Goal: Information Seeking & Learning: Learn about a topic

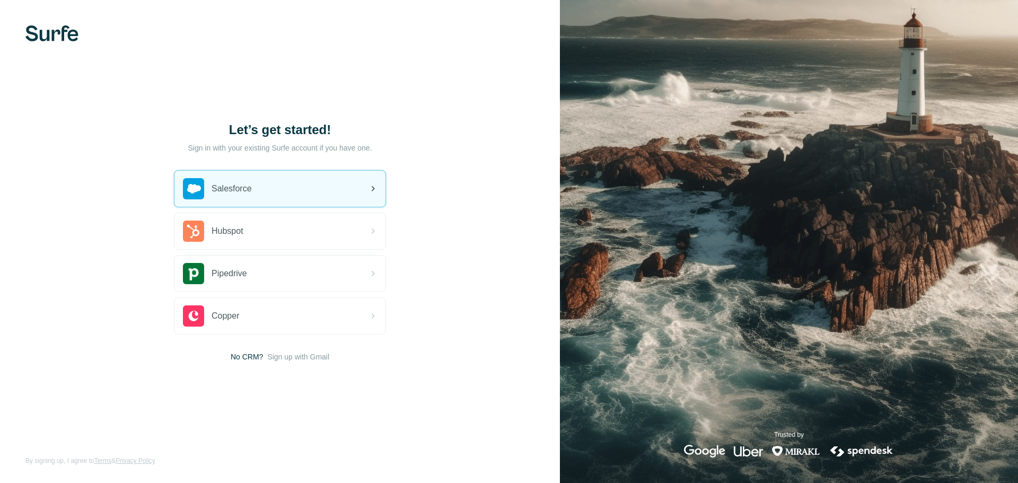
click at [280, 180] on div "Salesforce" at bounding box center [279, 189] width 211 height 36
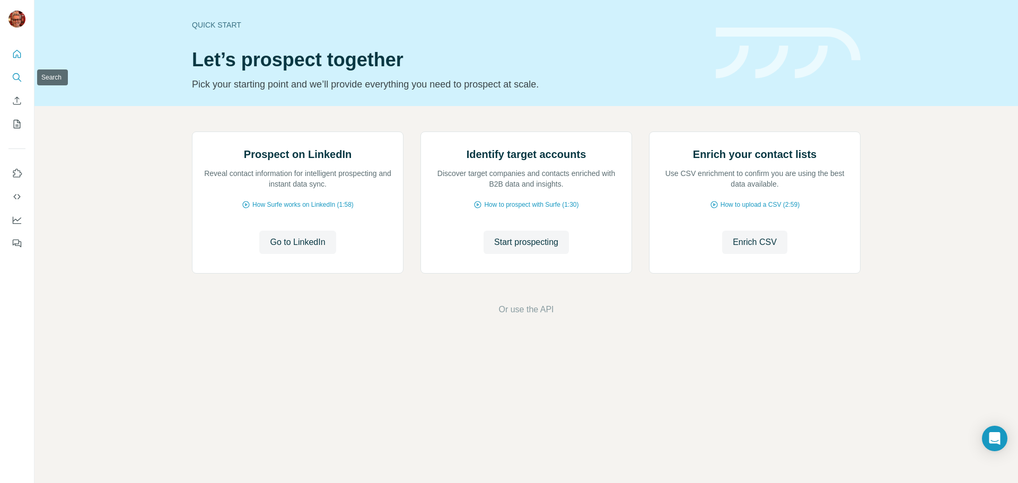
click at [17, 78] on icon "Search" at bounding box center [17, 77] width 11 height 11
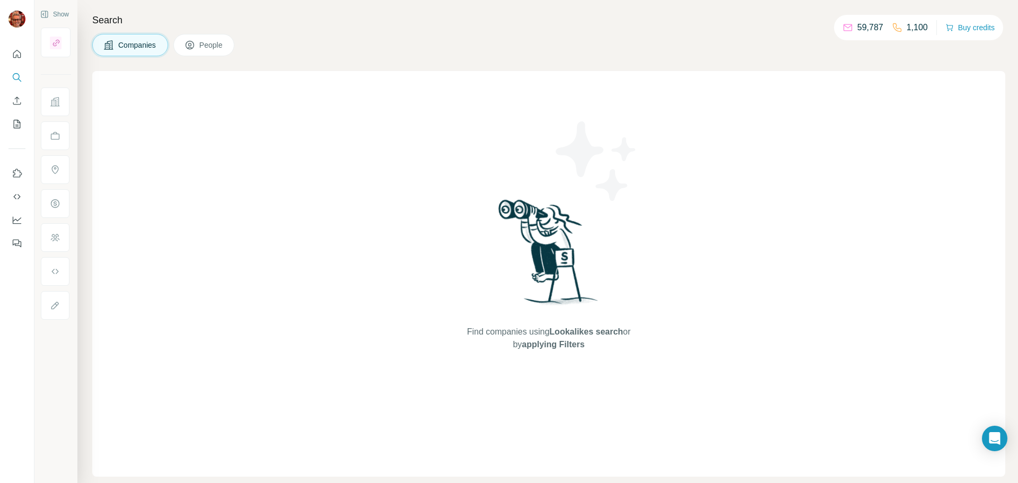
click at [135, 41] on span "Companies" at bounding box center [137, 45] width 39 height 11
click at [138, 47] on span "Companies" at bounding box center [137, 45] width 39 height 11
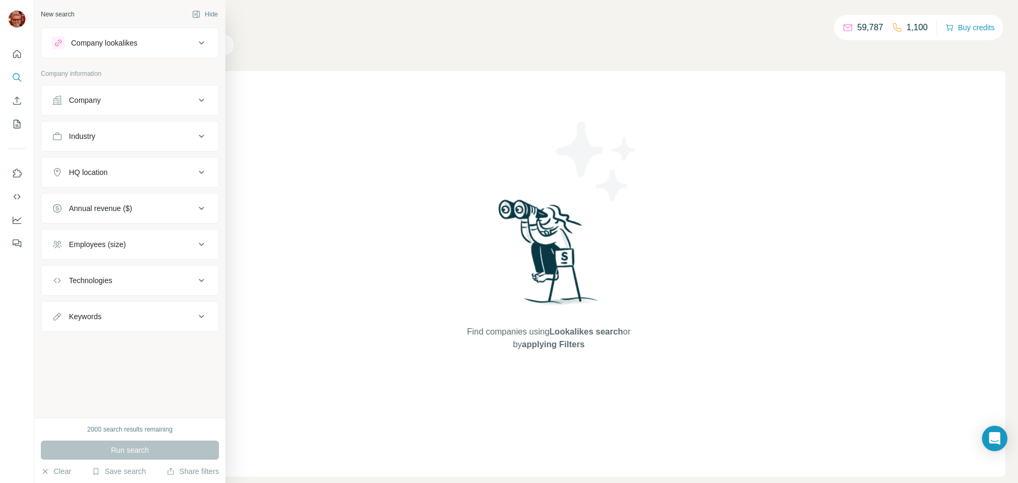
click at [114, 100] on div "Company" at bounding box center [123, 100] width 143 height 11
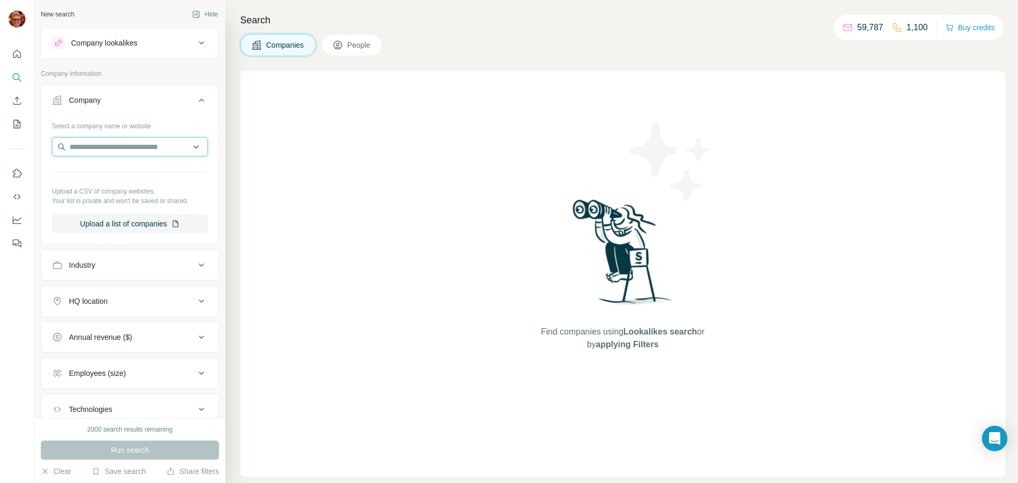
click at [112, 147] on input "text" at bounding box center [130, 146] width 156 height 19
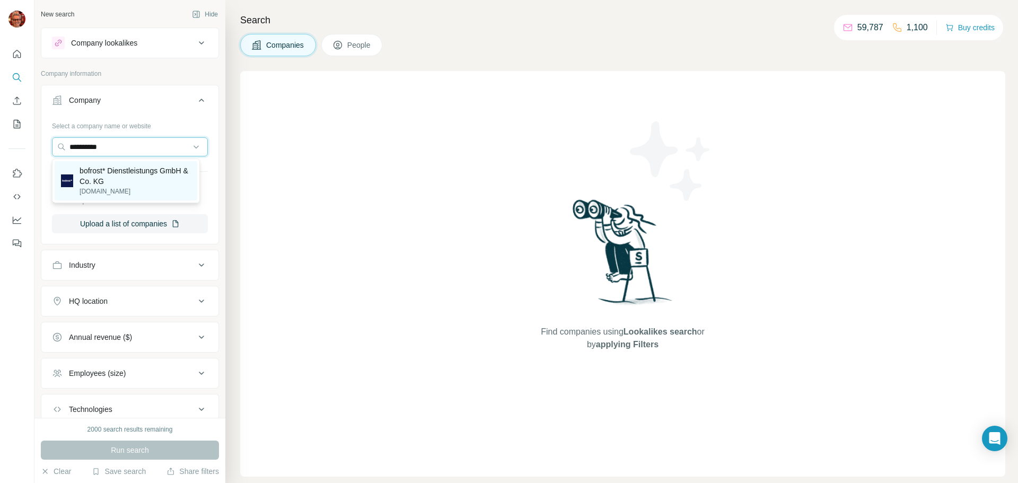
type input "**********"
click at [109, 174] on p "bofrost* Dienstleistungs GmbH & Co. KG" at bounding box center [135, 175] width 111 height 21
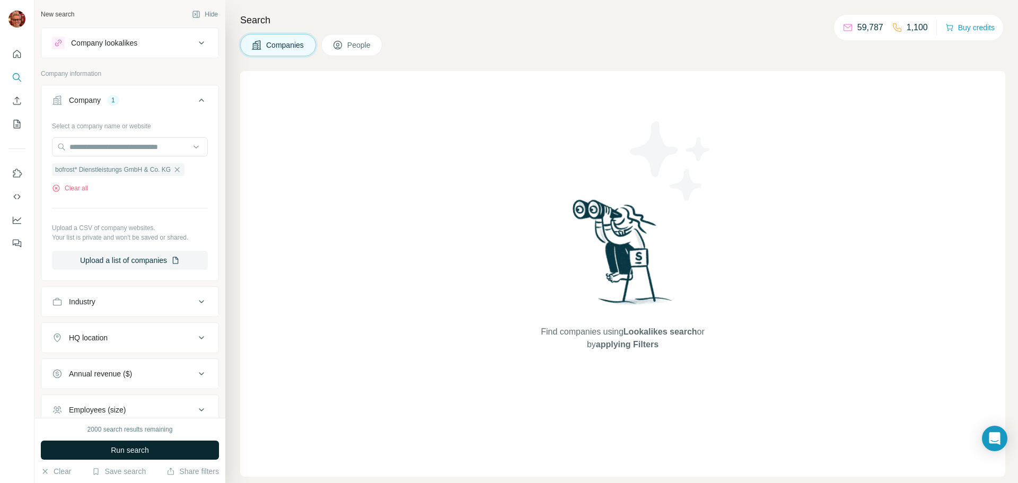
click at [145, 451] on span "Run search" at bounding box center [130, 450] width 38 height 11
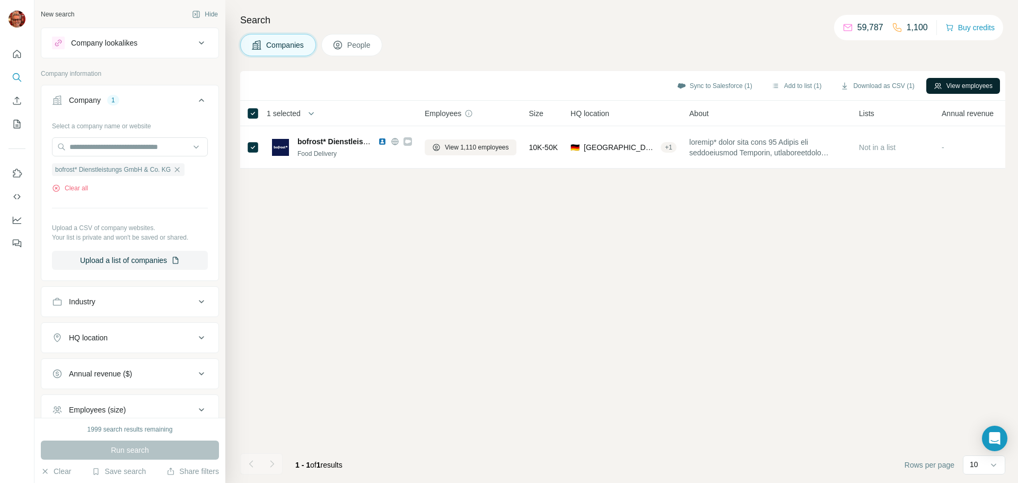
click at [964, 84] on button "View employees" at bounding box center [963, 86] width 74 height 16
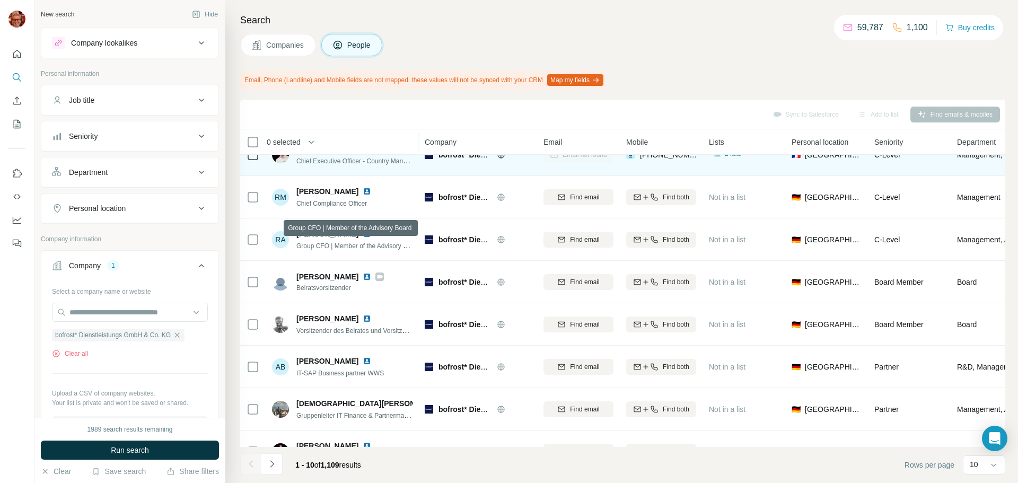
scroll to position [137, 0]
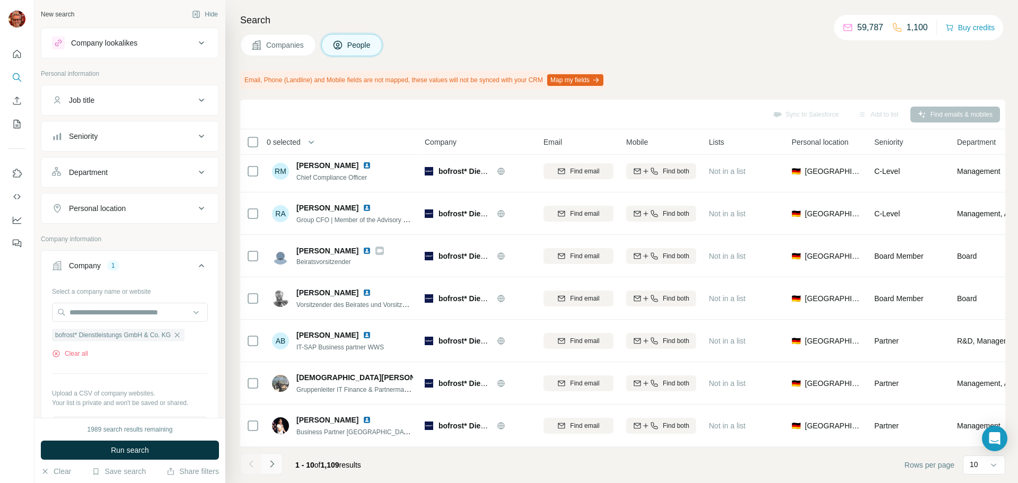
click at [273, 464] on icon "Navigate to next page" at bounding box center [272, 463] width 4 height 7
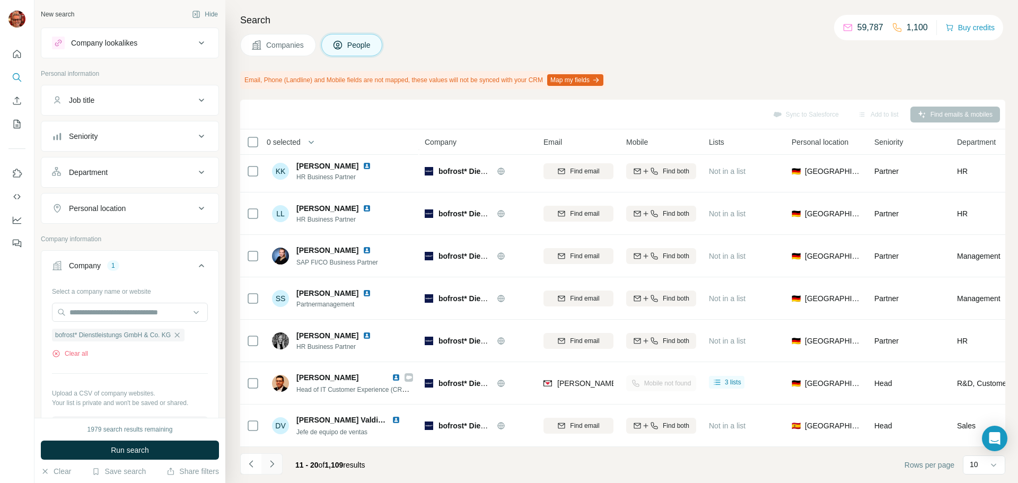
click at [274, 464] on icon "Navigate to next page" at bounding box center [272, 464] width 11 height 11
